Goal: Transaction & Acquisition: Purchase product/service

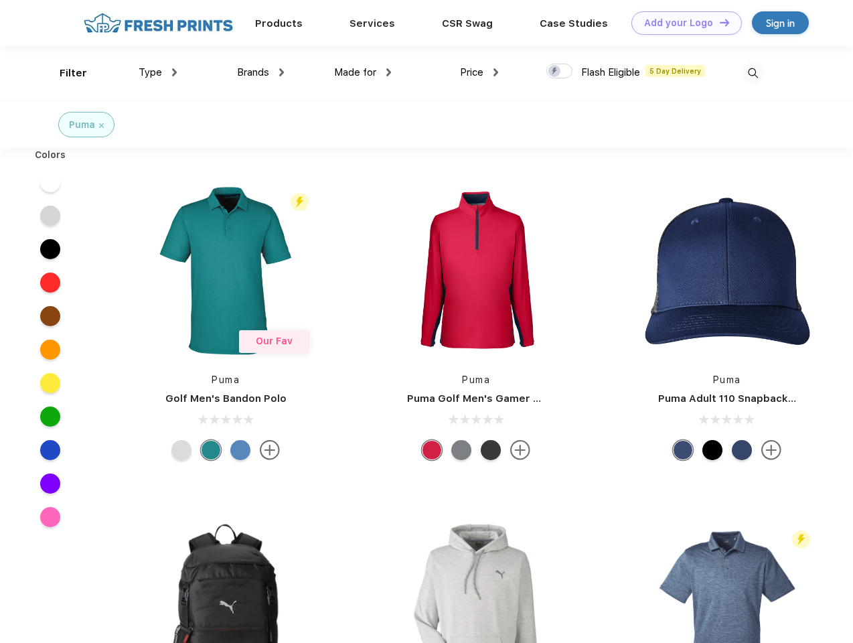
scroll to position [1, 0]
click at [681, 23] on link "Add your Logo Design Tool" at bounding box center [686, 22] width 110 height 23
click at [0, 0] on div "Design Tool" at bounding box center [0, 0] width 0 height 0
click at [718, 22] on link "Add your Logo Design Tool" at bounding box center [686, 22] width 110 height 23
click at [64, 73] on div "Filter" at bounding box center [73, 73] width 27 height 15
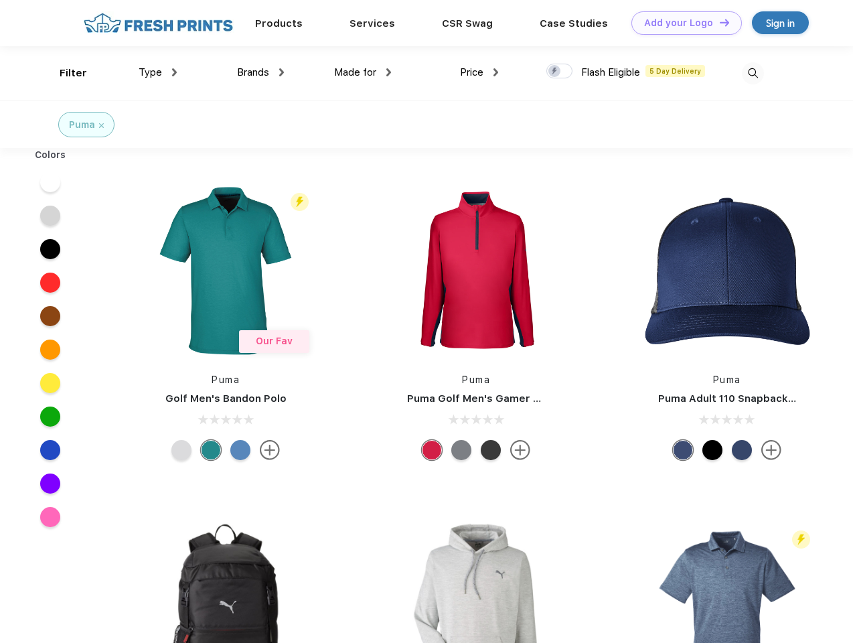
click at [158, 72] on span "Type" at bounding box center [150, 72] width 23 height 12
click at [260, 72] on span "Brands" at bounding box center [253, 72] width 32 height 12
click at [363, 72] on span "Made for" at bounding box center [355, 72] width 42 height 12
click at [479, 72] on span "Price" at bounding box center [471, 72] width 23 height 12
click at [560, 72] on div at bounding box center [559, 71] width 26 height 15
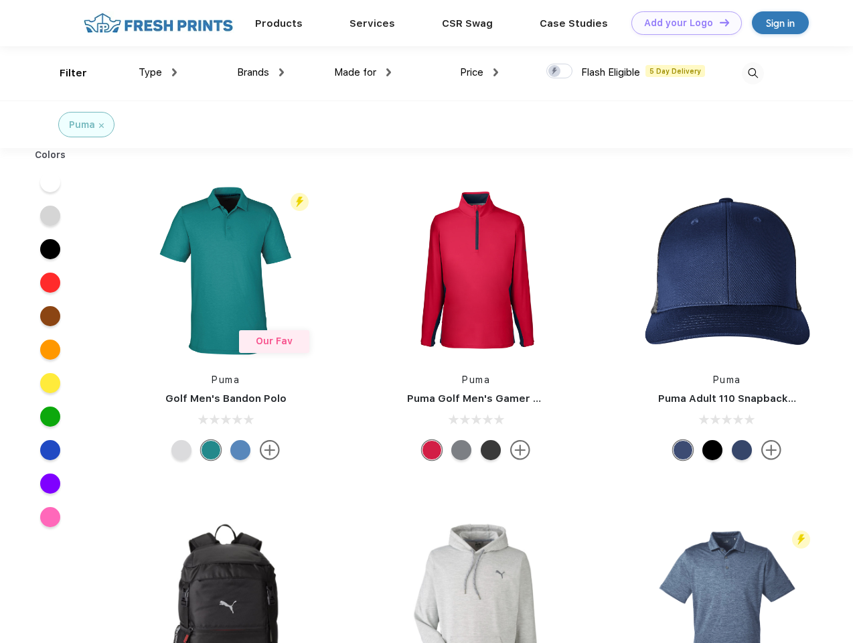
click at [555, 72] on input "checkbox" at bounding box center [550, 67] width 9 height 9
click at [752, 73] on img at bounding box center [753, 73] width 22 height 22
